Goal: Transaction & Acquisition: Purchase product/service

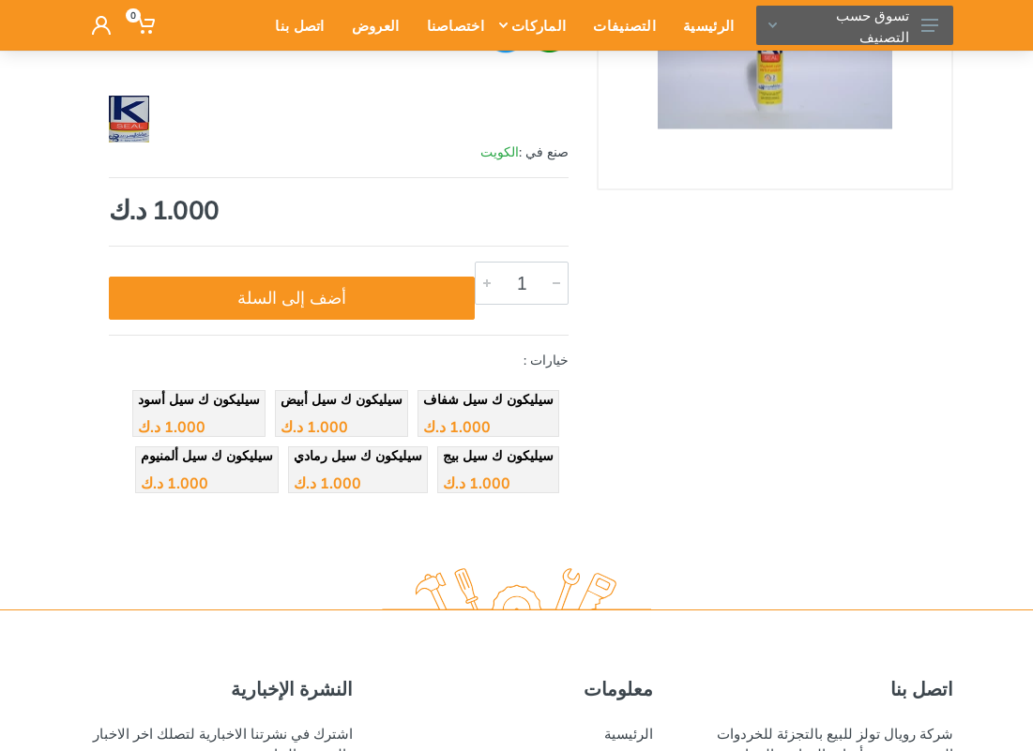
scroll to position [209, 0]
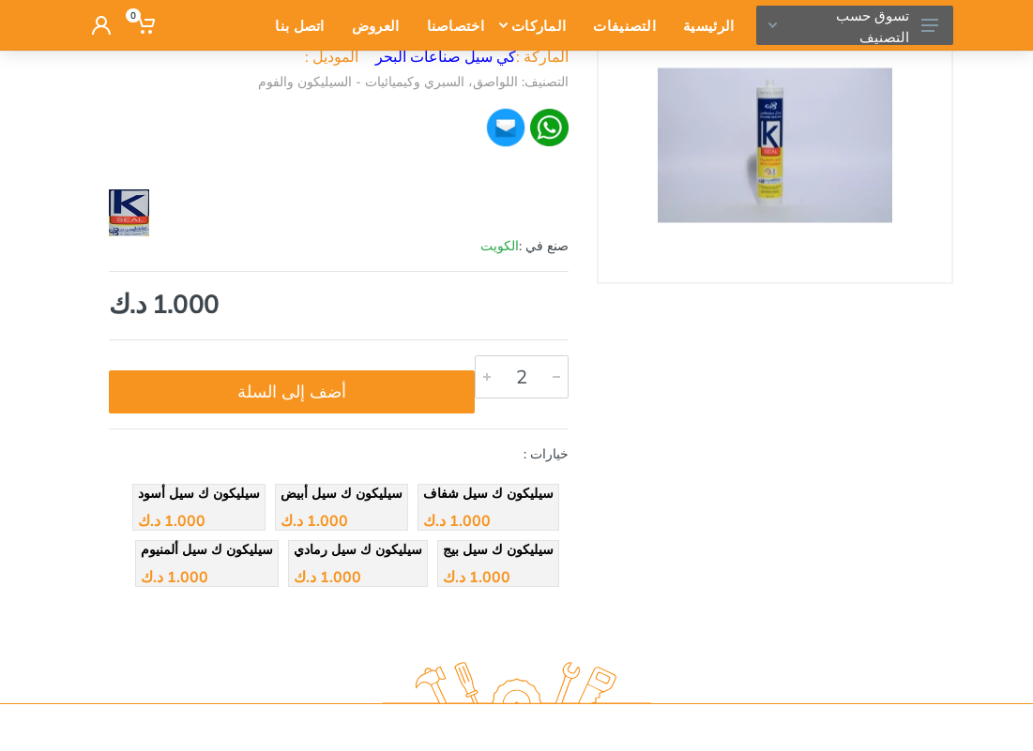
click at [484, 377] on div at bounding box center [487, 376] width 23 height 41
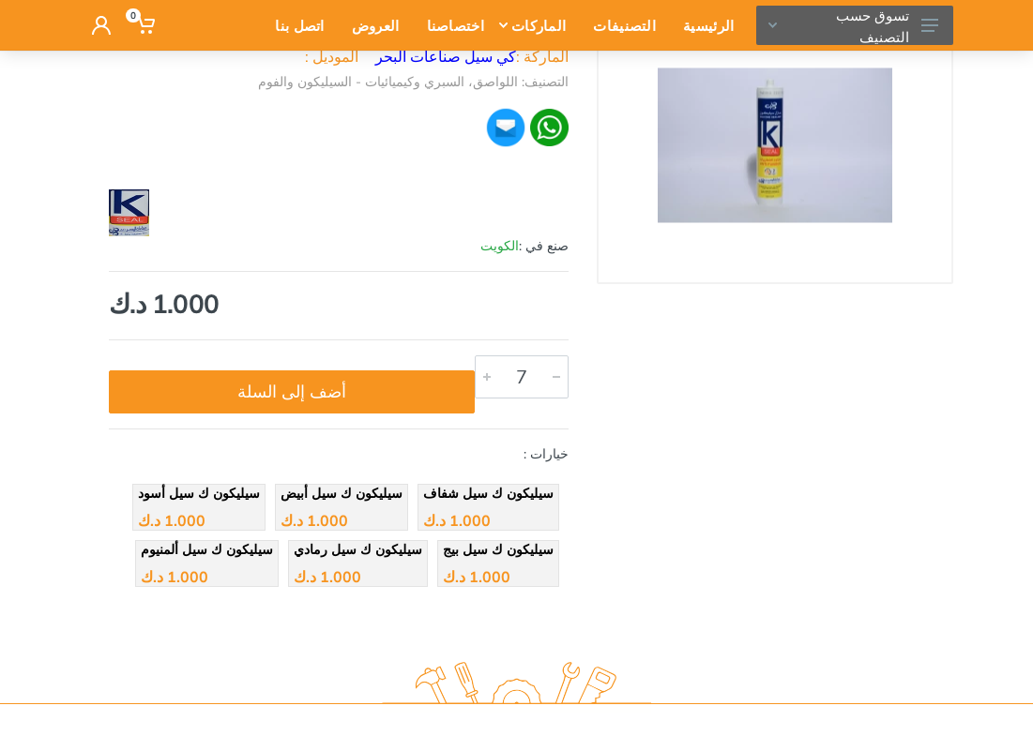
click at [484, 377] on div at bounding box center [487, 376] width 23 height 41
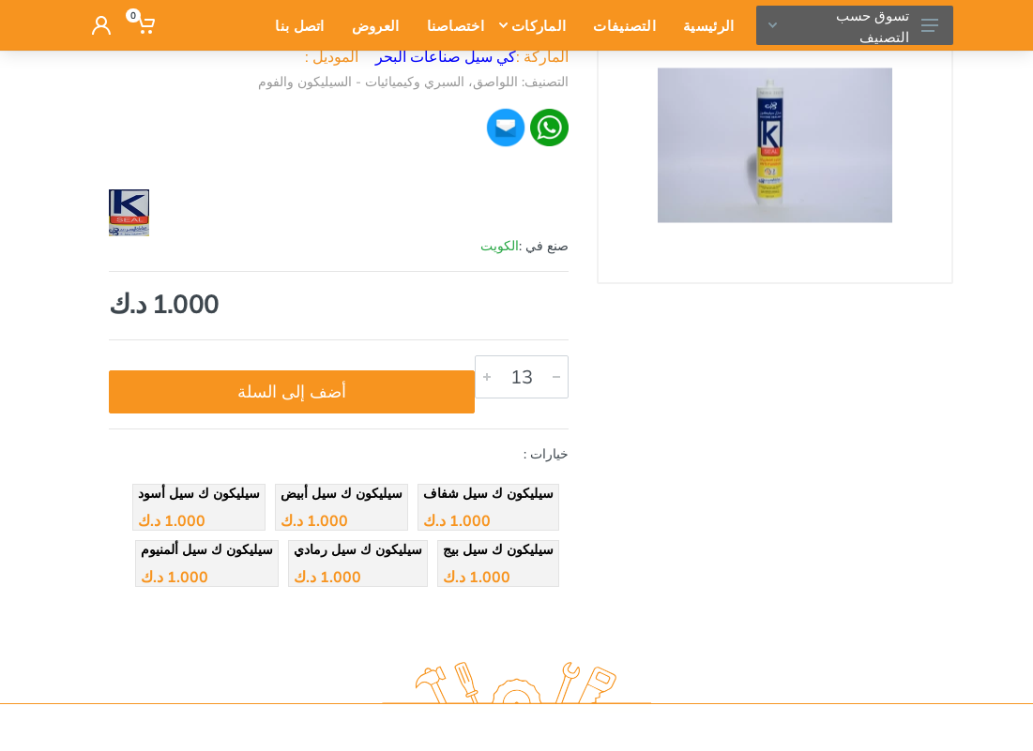
click at [484, 377] on div at bounding box center [487, 376] width 23 height 41
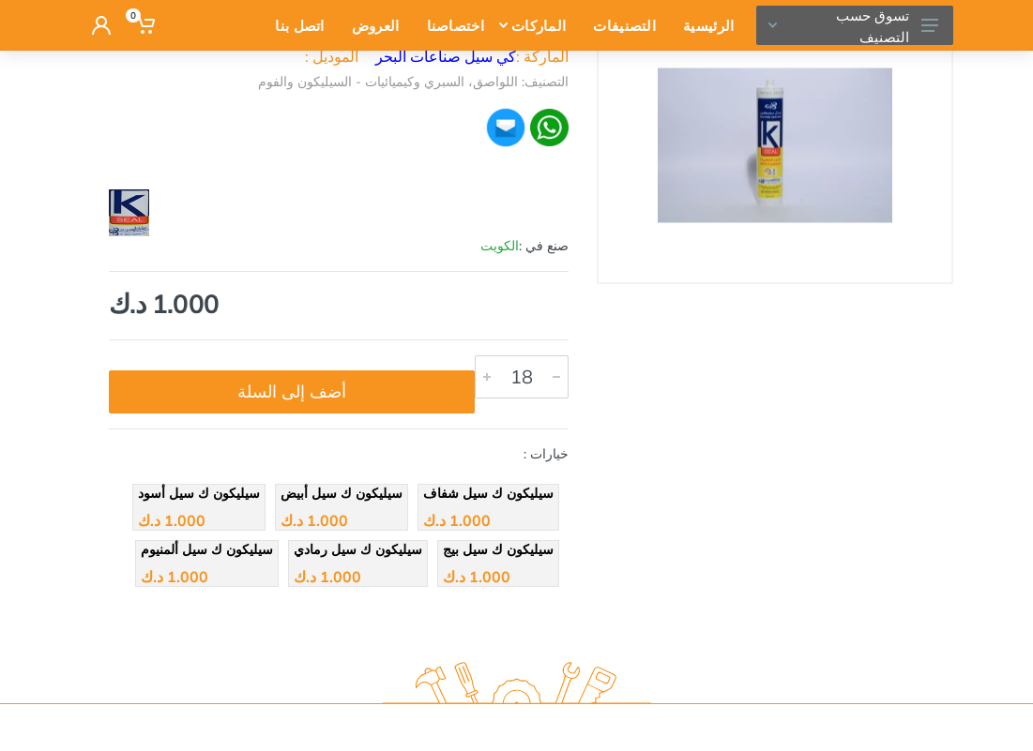
click at [484, 377] on div at bounding box center [487, 376] width 23 height 41
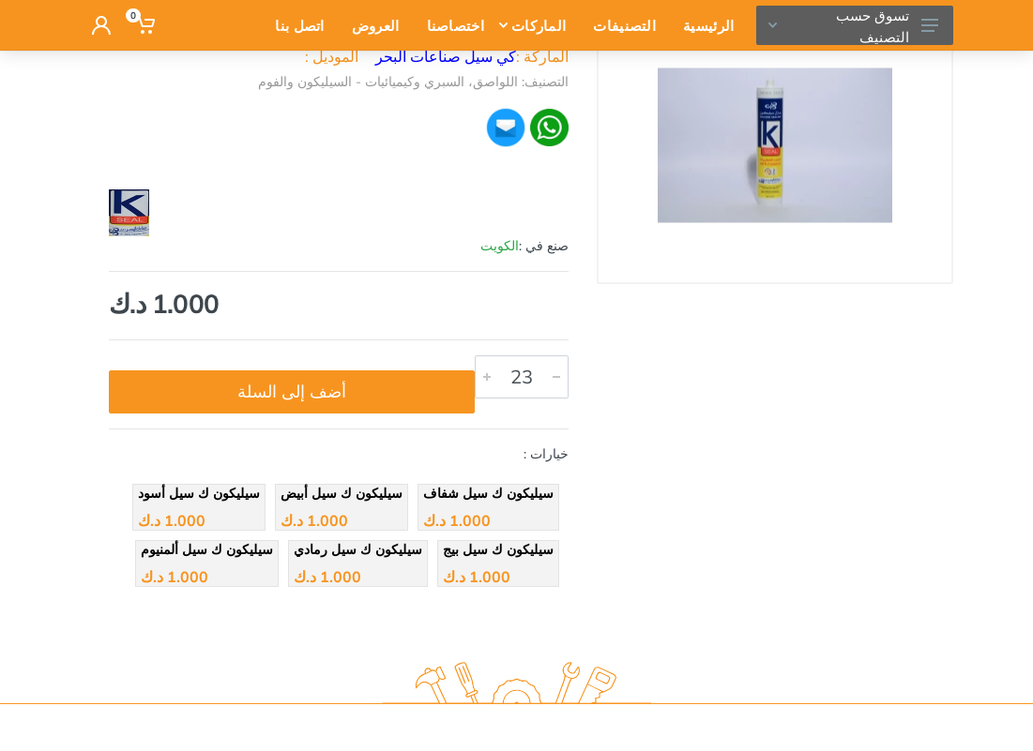
click at [484, 377] on div at bounding box center [487, 376] width 23 height 41
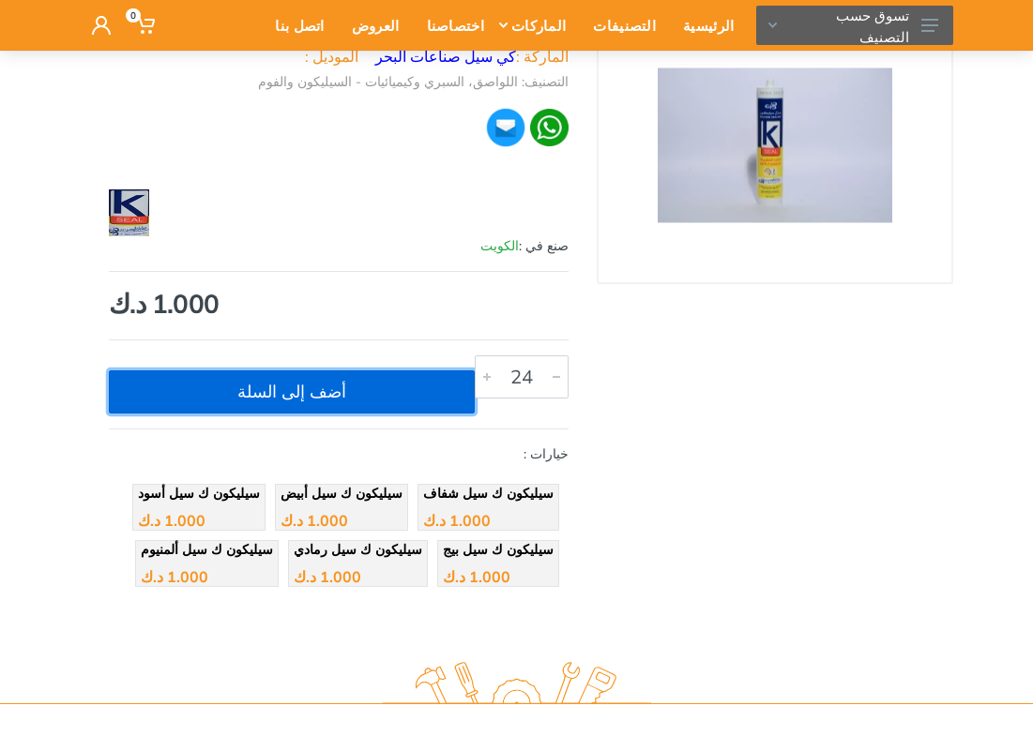
click at [317, 387] on button "أضف إلى السلة" at bounding box center [292, 391] width 366 height 43
type input "1"
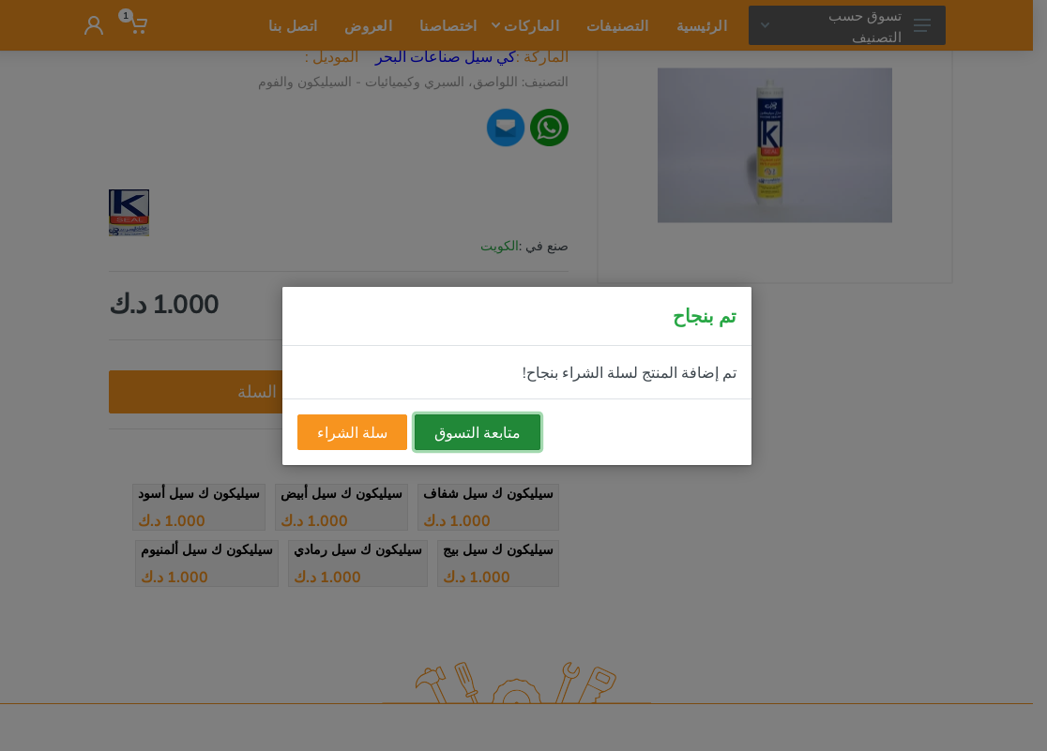
click at [415, 423] on button "متابعة التسوق" at bounding box center [478, 433] width 126 height 36
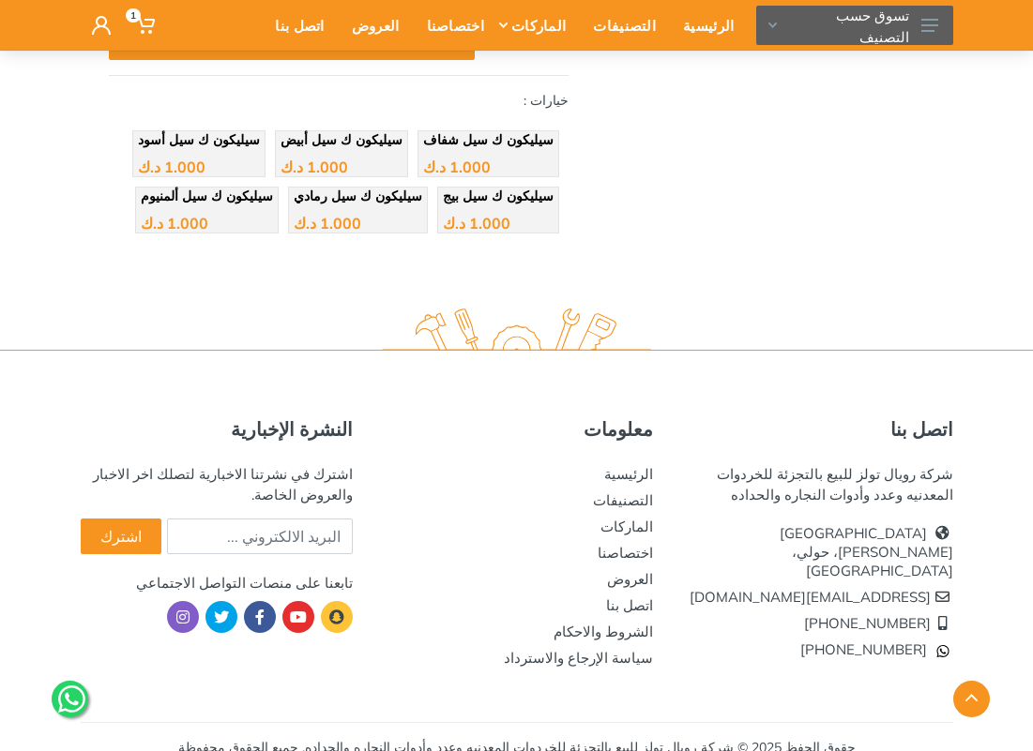
scroll to position [584, 0]
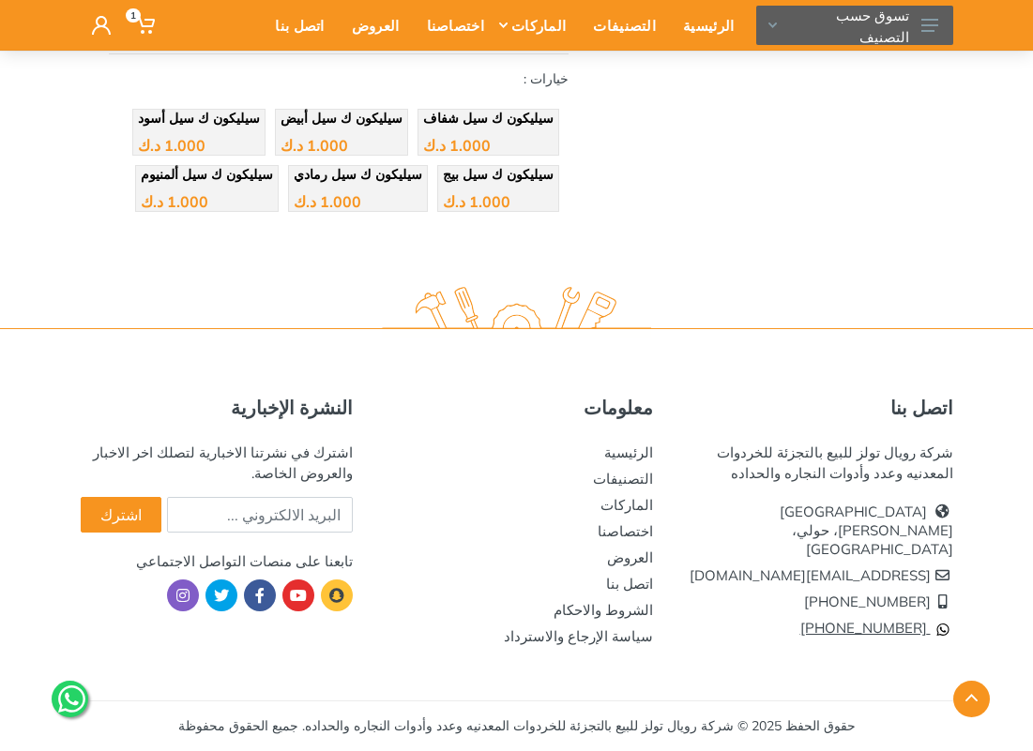
click at [899, 619] on span "[PHONE_NUMBER]" at bounding box center [863, 628] width 127 height 18
